Goal: Register for event/course

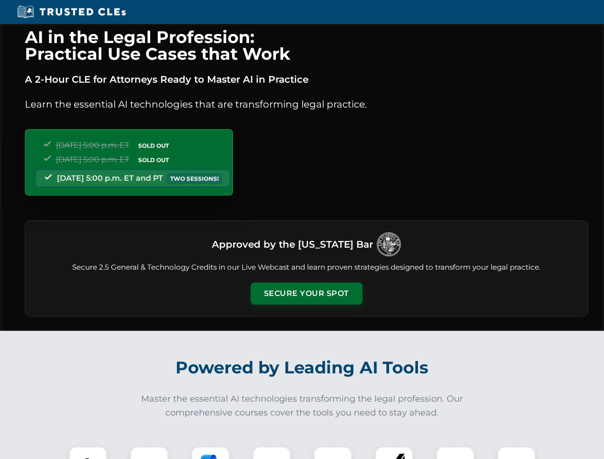
click at [306, 293] on button "Secure Your Spot" at bounding box center [306, 293] width 112 height 22
click at [88, 453] on img at bounding box center [88, 466] width 28 height 28
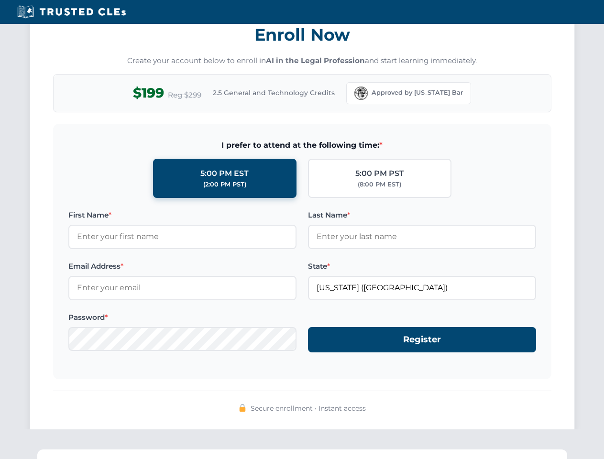
scroll to position [938, 0]
